Goal: Task Accomplishment & Management: Use online tool/utility

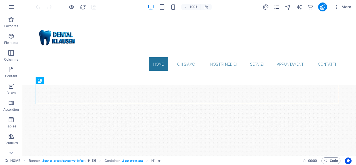
click at [277, 6] on icon "pages" at bounding box center [277, 7] width 6 height 6
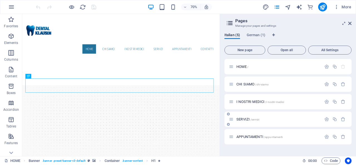
click at [253, 120] on span "/servizi" at bounding box center [255, 119] width 9 height 3
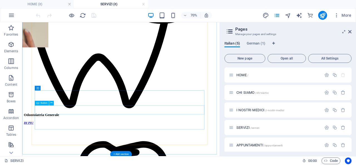
scroll to position [891, 0]
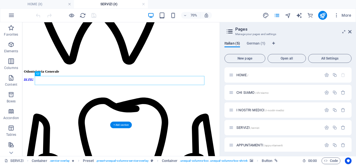
scroll to position [863, 0]
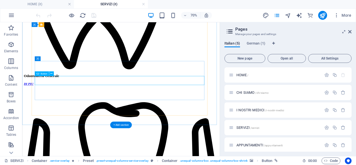
select select
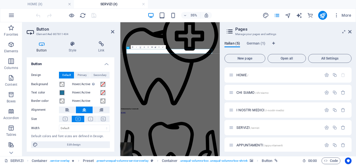
click at [151, 47] on icon "button" at bounding box center [152, 47] width 2 height 2
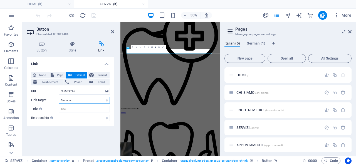
click at [102, 99] on select "New tab Same tab Overlay" at bounding box center [84, 100] width 51 height 7
click at [103, 92] on input "/15589746" at bounding box center [84, 91] width 51 height 7
click at [99, 99] on select "New tab Same tab Overlay" at bounding box center [84, 100] width 51 height 7
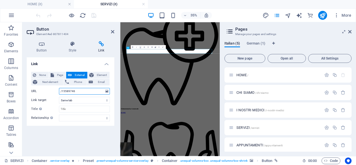
click at [98, 92] on input "/15589746" at bounding box center [84, 91] width 51 height 7
click at [56, 72] on span "Page" at bounding box center [60, 75] width 9 height 7
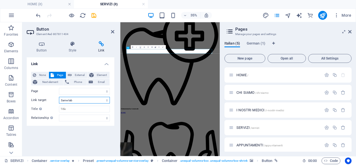
click at [90, 100] on select "New tab Same tab Overlay" at bounding box center [84, 100] width 51 height 7
click at [94, 90] on select "HOME CHI SIAMO I NOSTRI MEDICI SERVIZI APPUNTAMENTI HOME" at bounding box center [84, 91] width 51 height 7
select select "4"
click at [59, 88] on select "HOME CHI SIAMO I NOSTRI MEDICI SERVIZI APPUNTAMENTI HOME" at bounding box center [84, 91] width 51 height 7
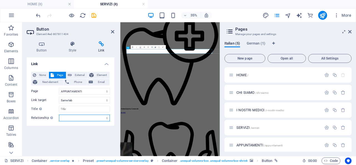
click at [97, 117] on select "alternate author bookmark external help license next nofollow noreferrer noopen…" at bounding box center [84, 118] width 51 height 7
click at [97, 131] on div "Link None Page External Element Next element Phone Email Page HOME CHI SIAMO I …" at bounding box center [71, 104] width 88 height 94
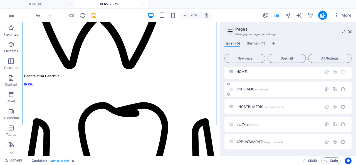
scroll to position [0, 0]
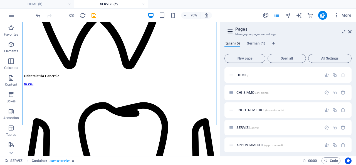
click at [75, 14] on icon "button" at bounding box center [71, 15] width 6 height 6
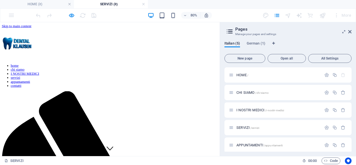
scroll to position [139, 0]
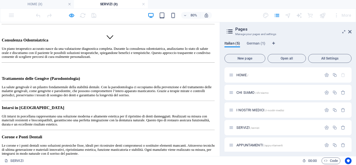
scroll to position [484, 0]
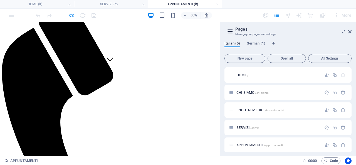
scroll to position [0, 0]
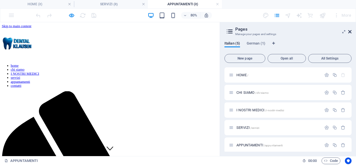
click at [351, 32] on icon at bounding box center [349, 32] width 3 height 4
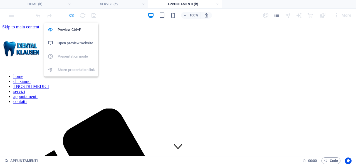
click at [72, 15] on icon "button" at bounding box center [71, 15] width 6 height 6
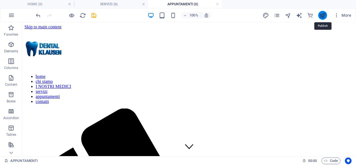
click at [323, 13] on icon "publish" at bounding box center [323, 15] width 6 height 6
